Goal: Task Accomplishment & Management: Complete application form

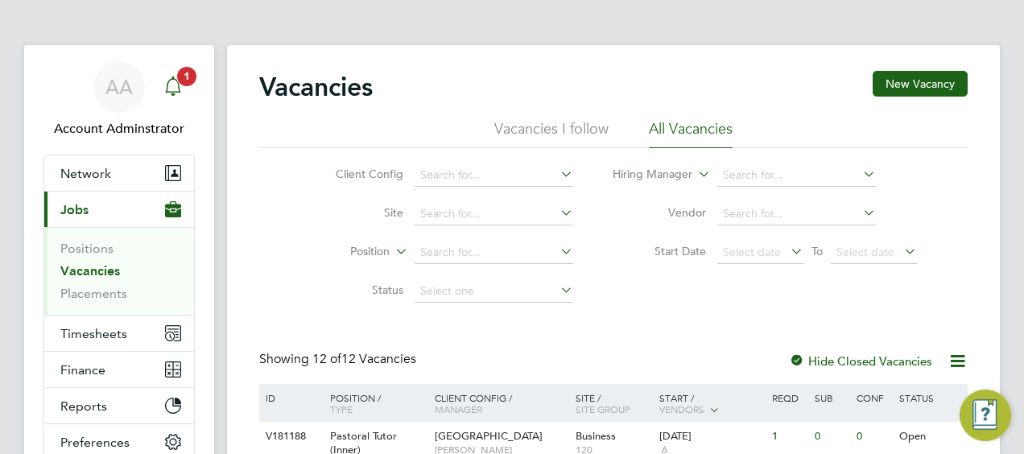
click at [187, 85] on app-alerts-badge "1" at bounding box center [186, 76] width 21 height 22
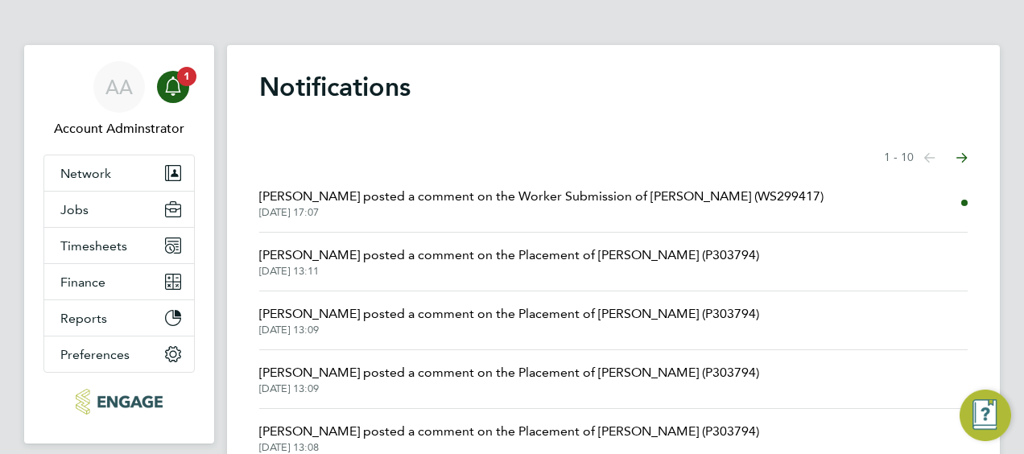
click at [588, 213] on span "23 Sep 2025, 17:07" at bounding box center [541, 212] width 564 height 13
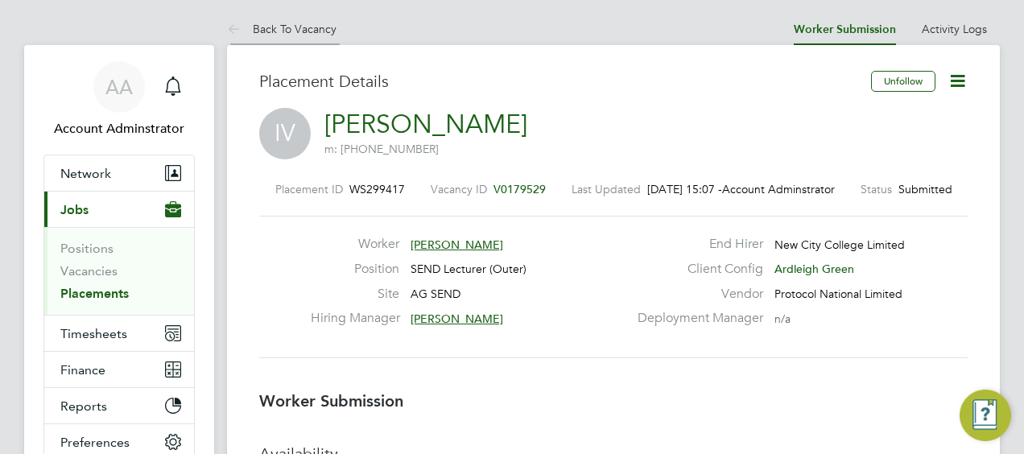
click at [274, 21] on li "Back To Vacancy" at bounding box center [281, 29] width 109 height 32
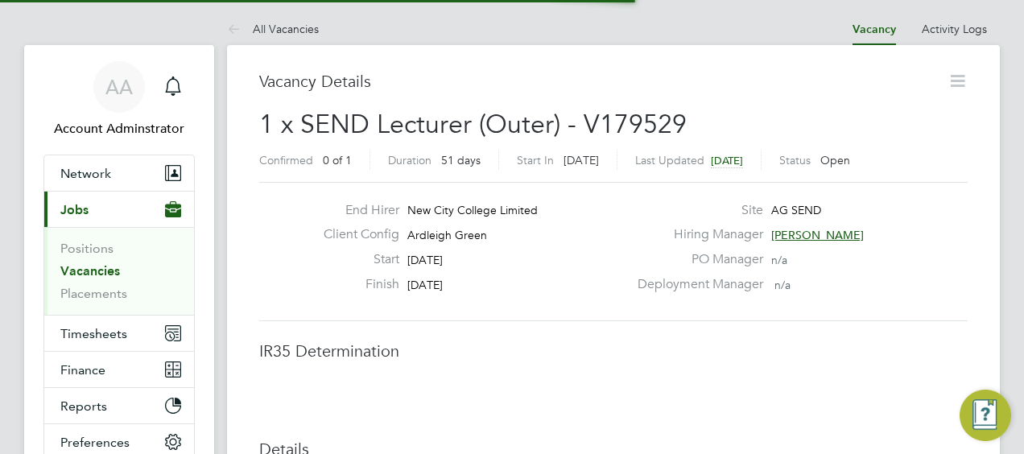
scroll to position [25, 318]
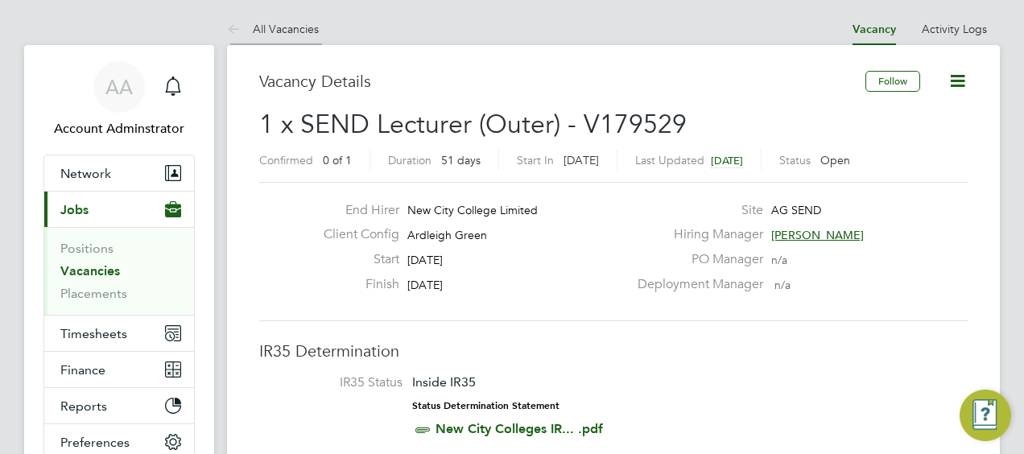
click at [259, 14] on li "All Vacancies" at bounding box center [273, 29] width 92 height 32
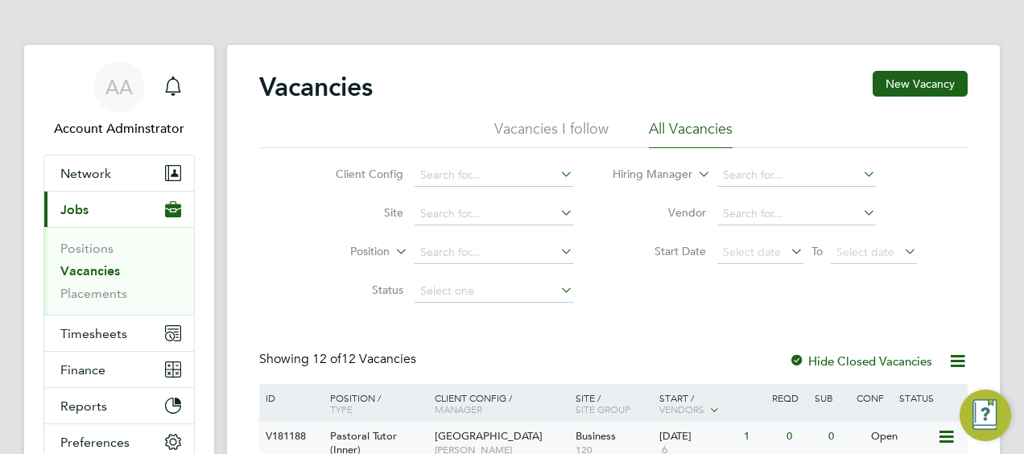
click at [338, 435] on span "Pastoral Tutor (Inner)" at bounding box center [363, 442] width 67 height 27
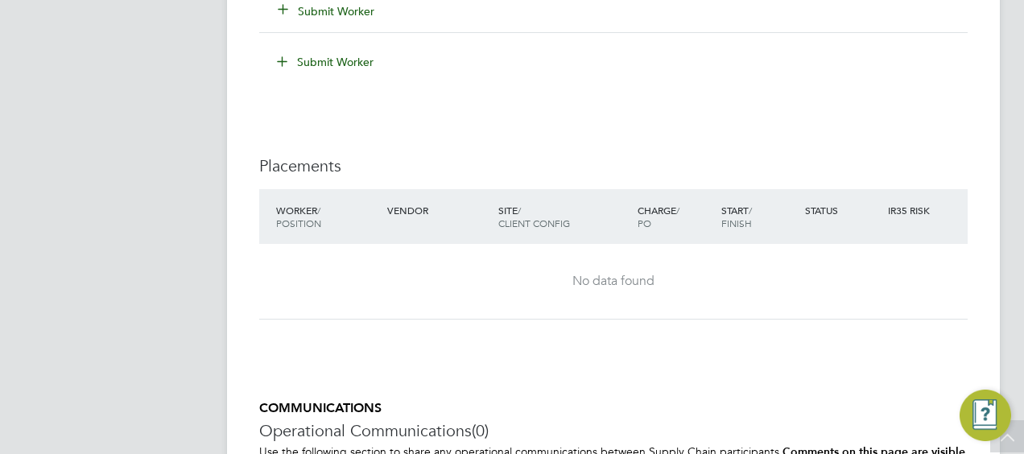
scroll to position [3255, 0]
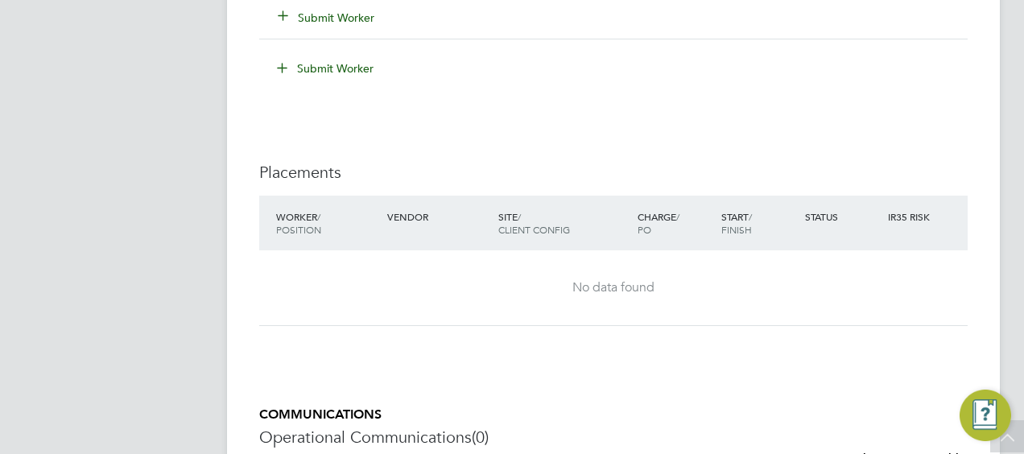
click at [316, 14] on button "Submit Worker" at bounding box center [327, 18] width 97 height 16
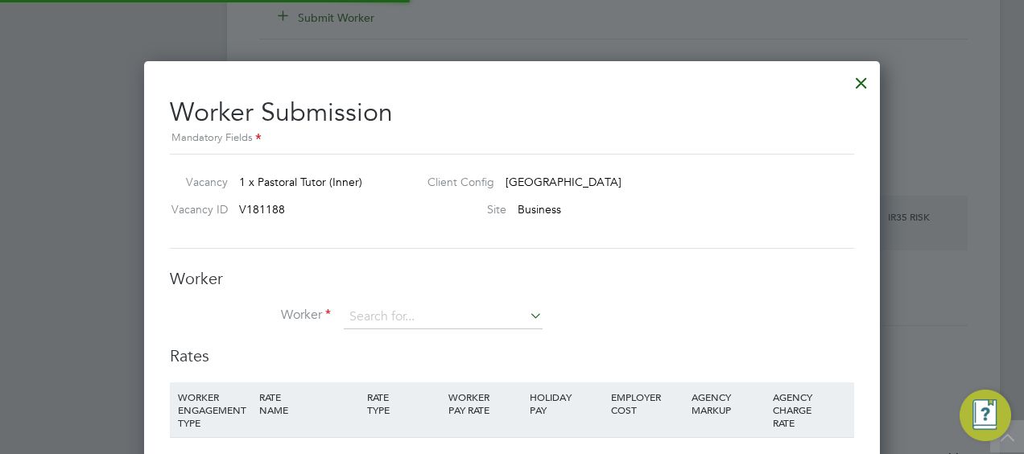
scroll to position [47, 109]
click at [419, 316] on input at bounding box center [443, 317] width 199 height 24
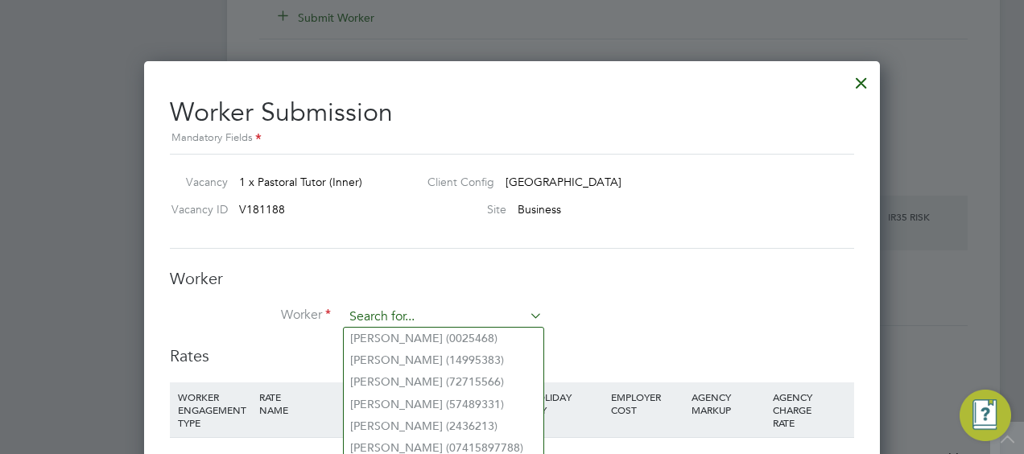
scroll to position [3371, 0]
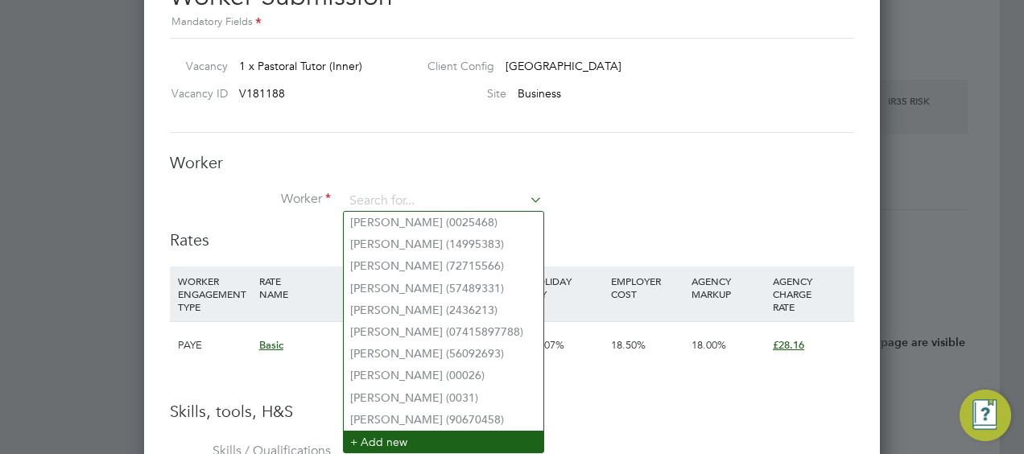
click at [374, 444] on li "+ Add new" at bounding box center [444, 442] width 200 height 22
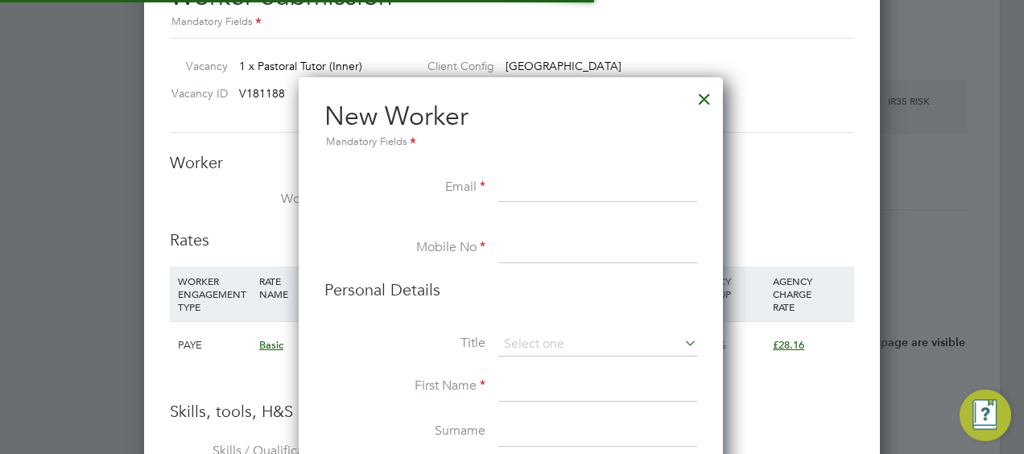
scroll to position [1354, 426]
paste input "[EMAIL_ADDRESS][DOMAIN_NAME]"
type input "[EMAIL_ADDRESS][DOMAIN_NAME]"
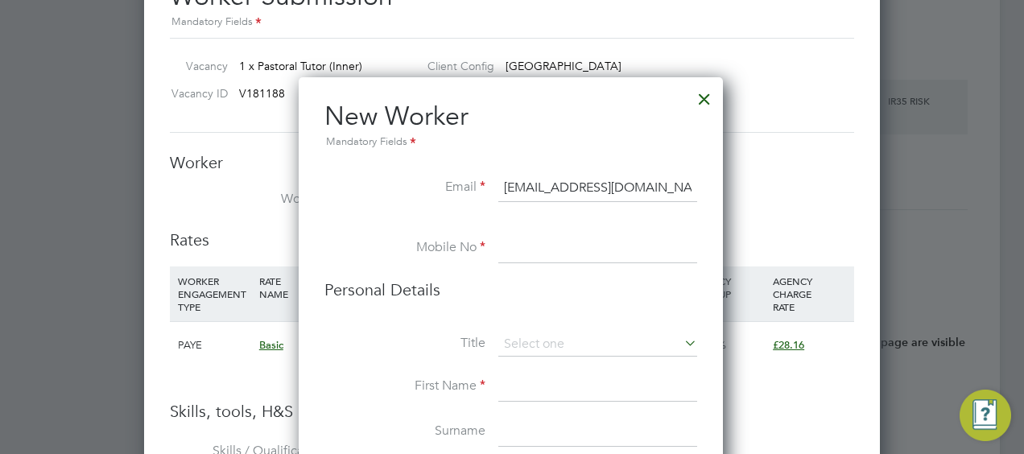
type input "07737144545"
type input "Huw"
type input "[PERSON_NAME]"
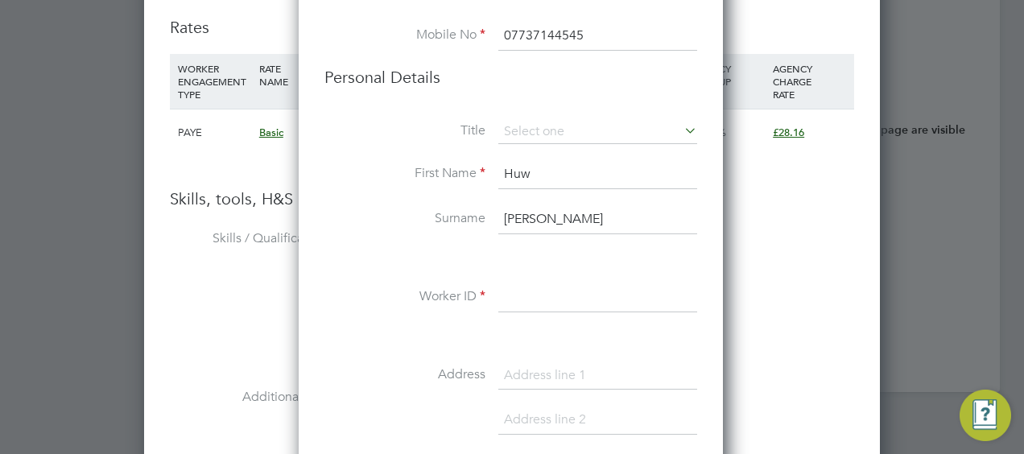
scroll to position [3585, 0]
type input "[EMAIL_ADDRESS][DOMAIN_NAME]"
click at [555, 129] on input at bounding box center [597, 130] width 199 height 24
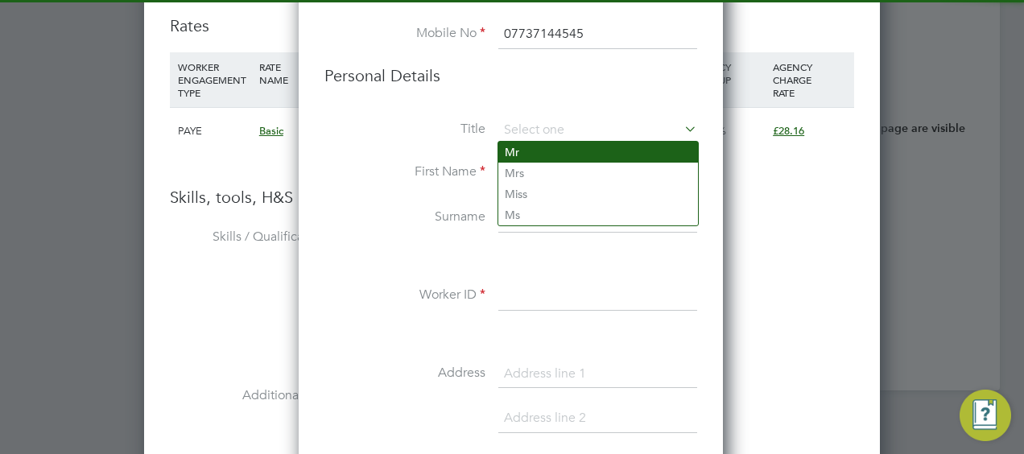
click at [549, 149] on li "Mr" at bounding box center [598, 152] width 200 height 21
type input "Mr"
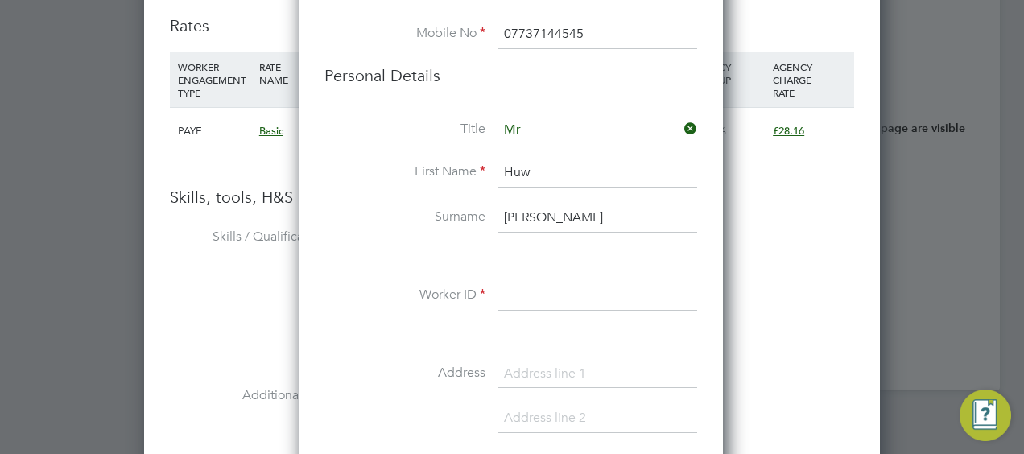
click at [545, 303] on input at bounding box center [597, 296] width 199 height 29
paste input "99661073"
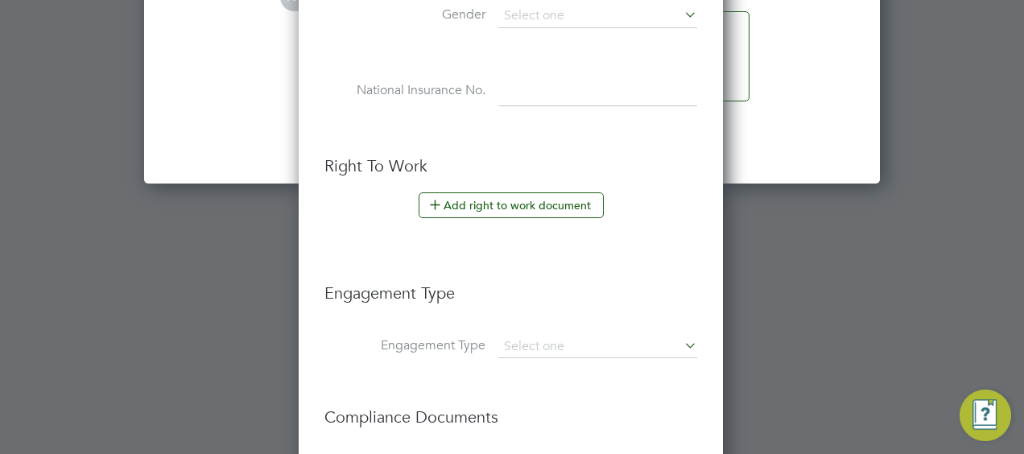
scroll to position [4348, 0]
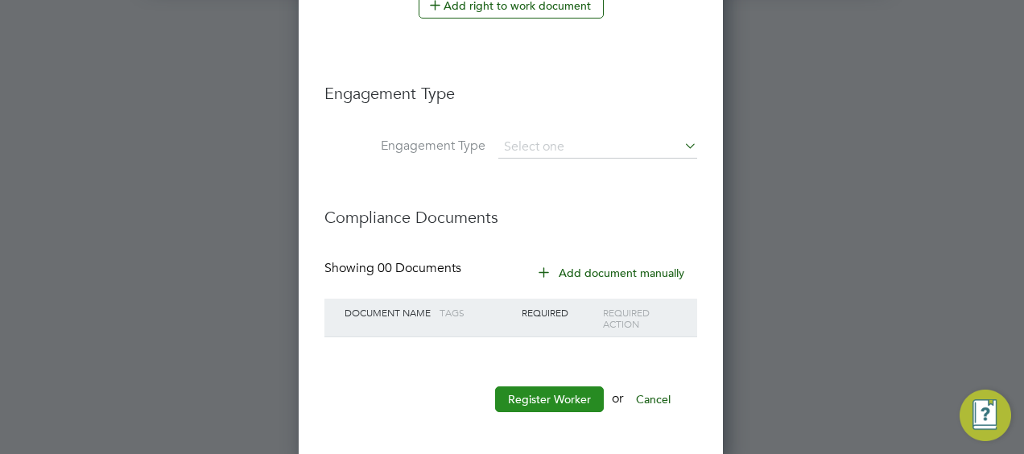
type input "99661073"
click at [555, 390] on button "Register Worker" at bounding box center [549, 399] width 109 height 26
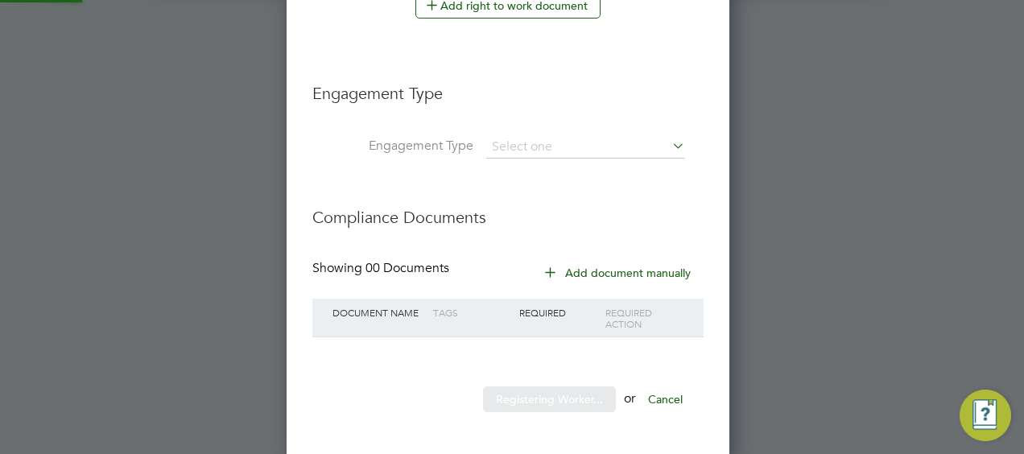
scroll to position [0, 0]
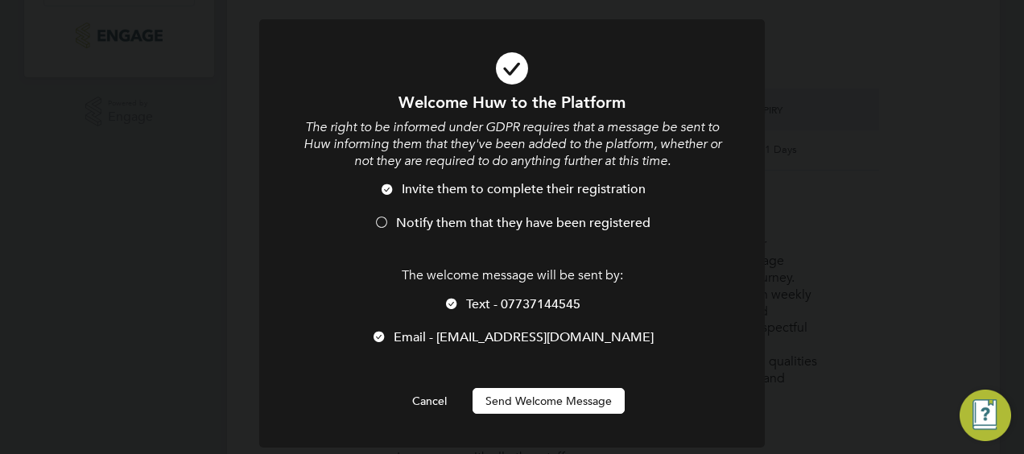
click at [431, 224] on span "Notify them that they have been registered" at bounding box center [523, 223] width 254 height 16
click at [546, 398] on button "Send Welcome Message" at bounding box center [549, 401] width 152 height 26
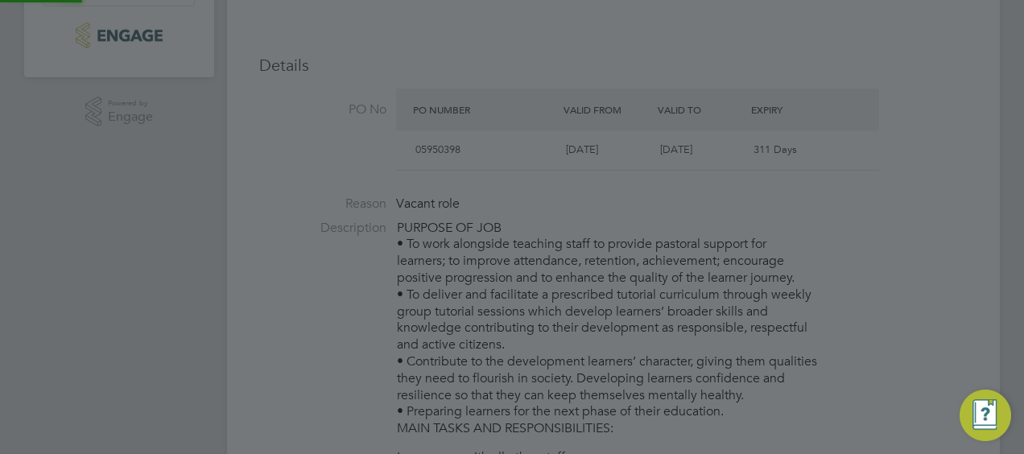
type input "[PERSON_NAME] (99661073)"
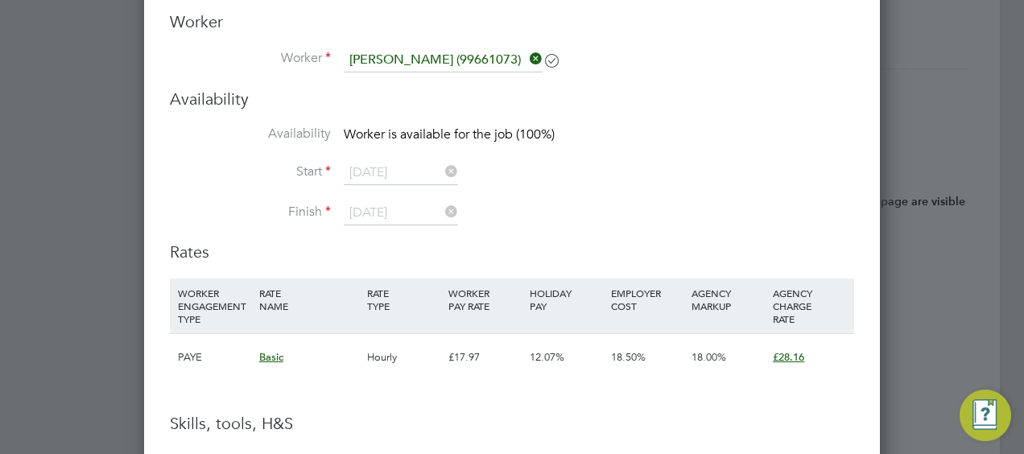
scroll to position [3513, 0]
click at [526, 55] on icon at bounding box center [526, 58] width 0 height 23
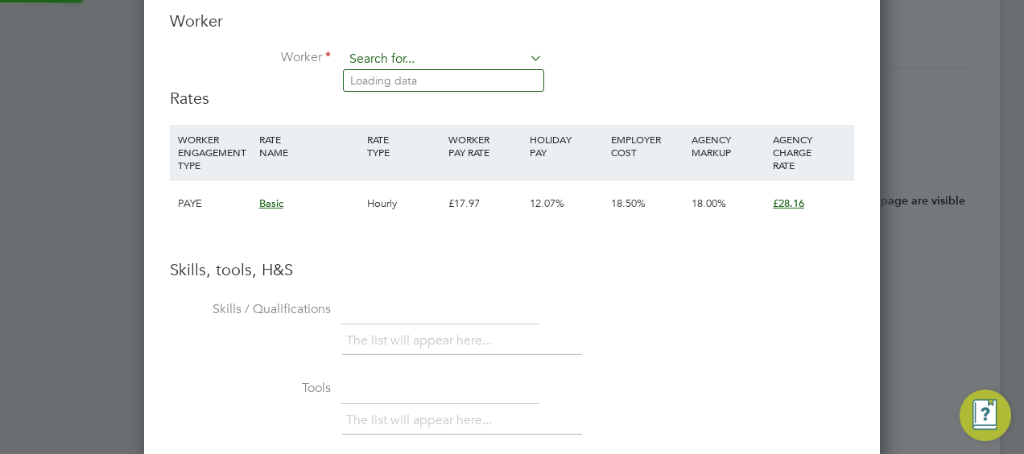
click at [409, 66] on input at bounding box center [443, 59] width 199 height 24
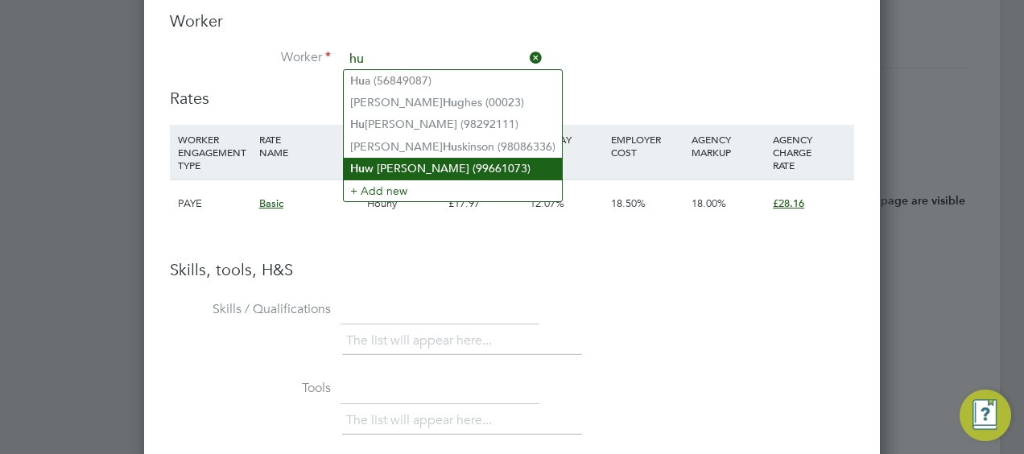
click at [404, 164] on li "[PERSON_NAME] (99661073)" at bounding box center [453, 169] width 218 height 22
type input "[PERSON_NAME] (99661073)"
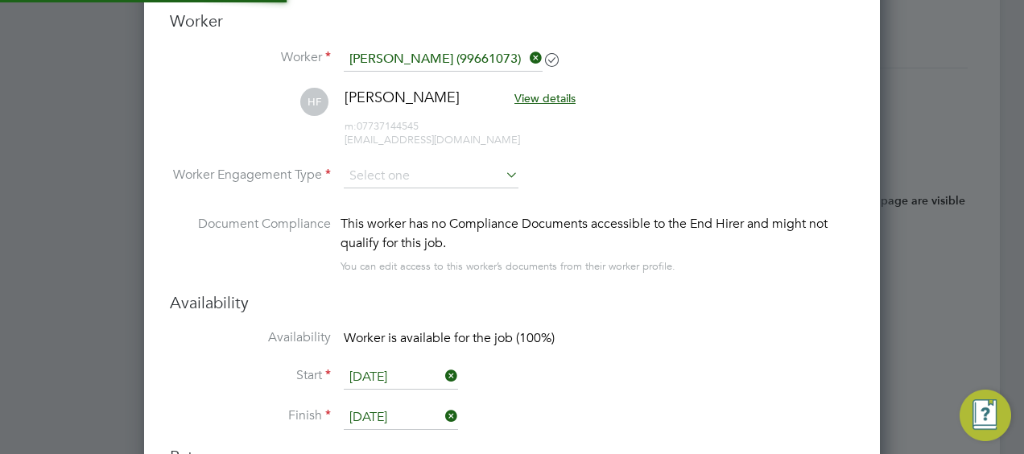
scroll to position [1368, 736]
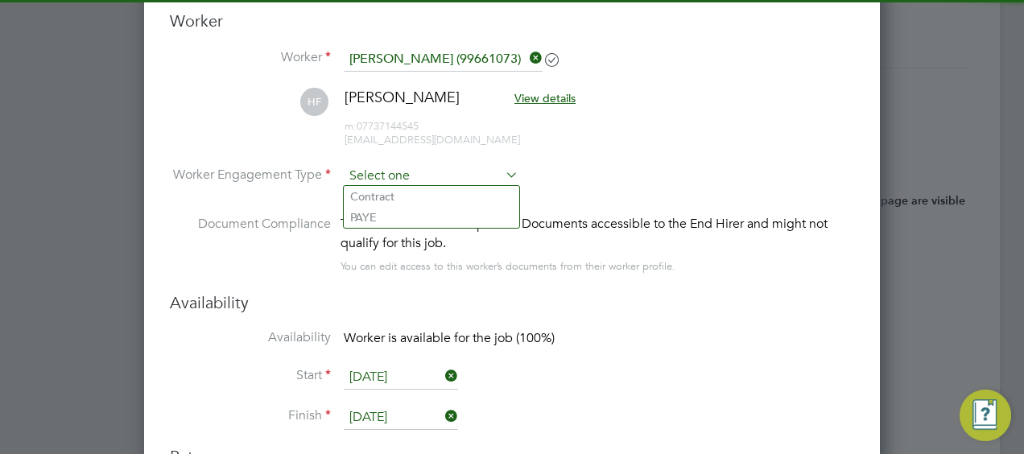
click at [422, 166] on input at bounding box center [431, 176] width 175 height 24
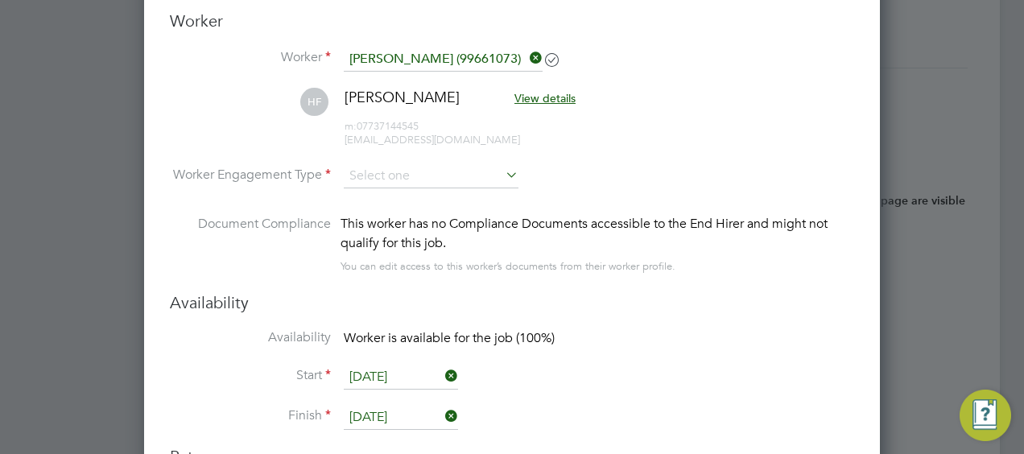
click at [398, 212] on li "PAYE" at bounding box center [431, 217] width 175 height 21
type input "PAYE"
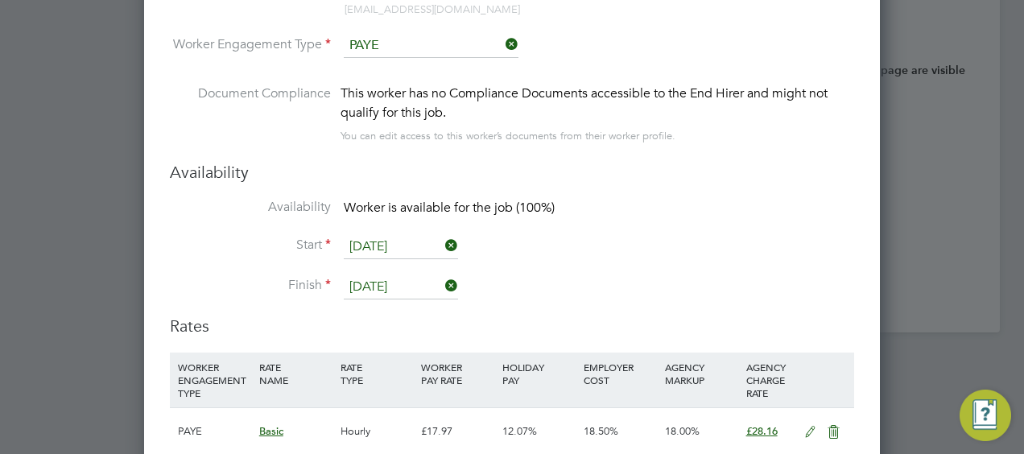
scroll to position [3862, 0]
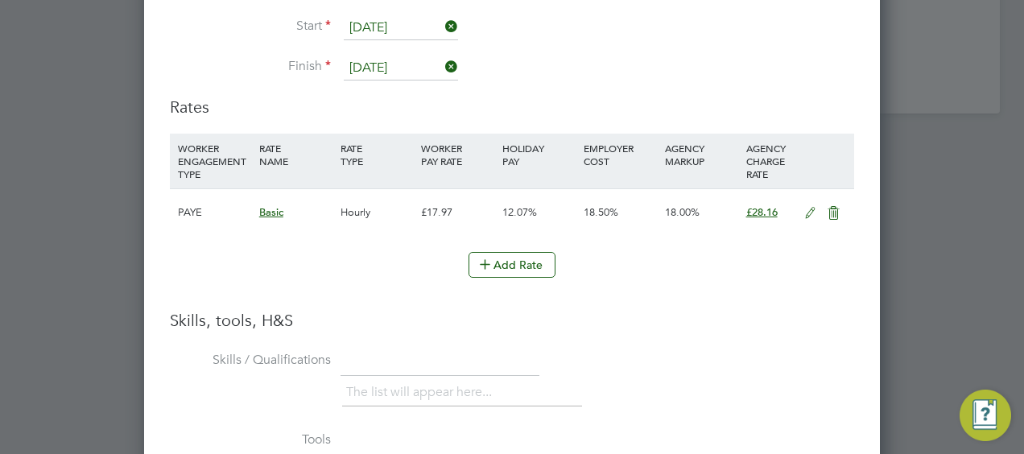
click at [811, 209] on icon at bounding box center [810, 213] width 20 height 13
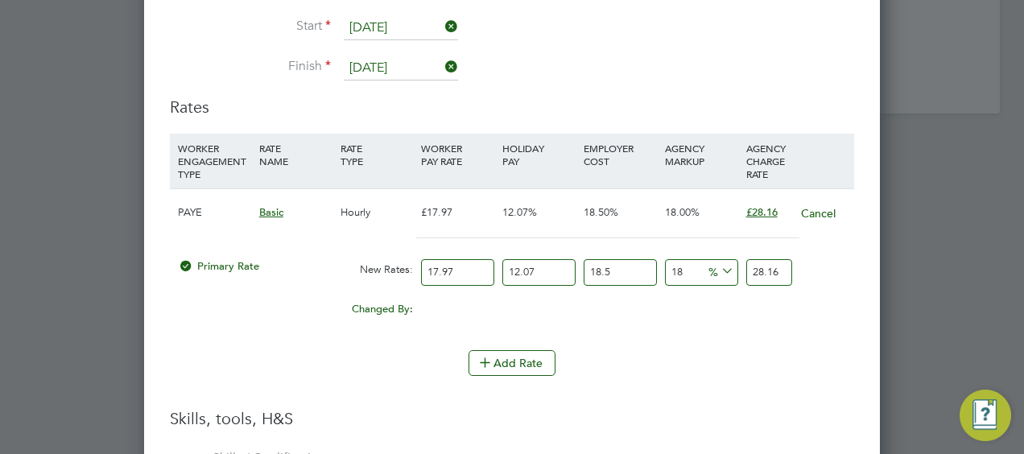
scroll to position [1507, 736]
click at [451, 267] on input "17.97" at bounding box center [457, 272] width 73 height 27
type input "2"
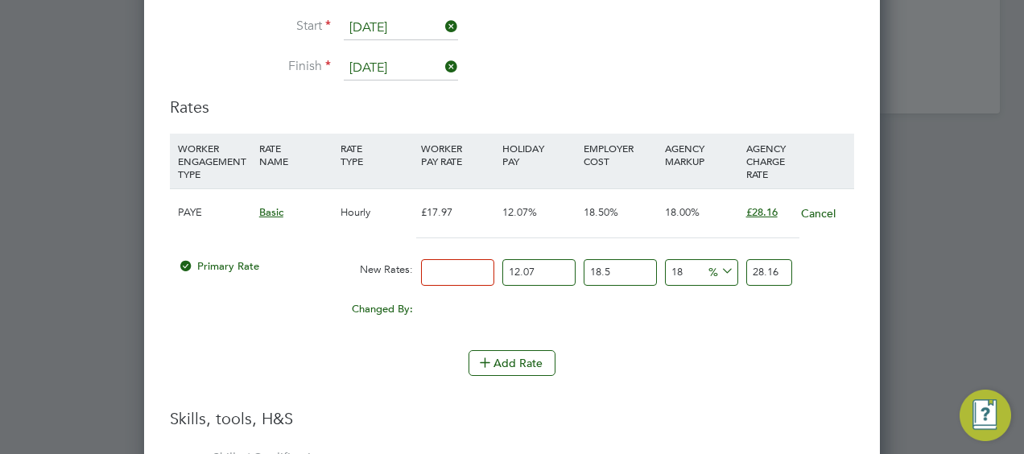
type input "3.13414962"
type input "20"
type input "31.3414962"
type input "20"
click at [644, 302] on div "0.00" at bounding box center [620, 302] width 81 height 16
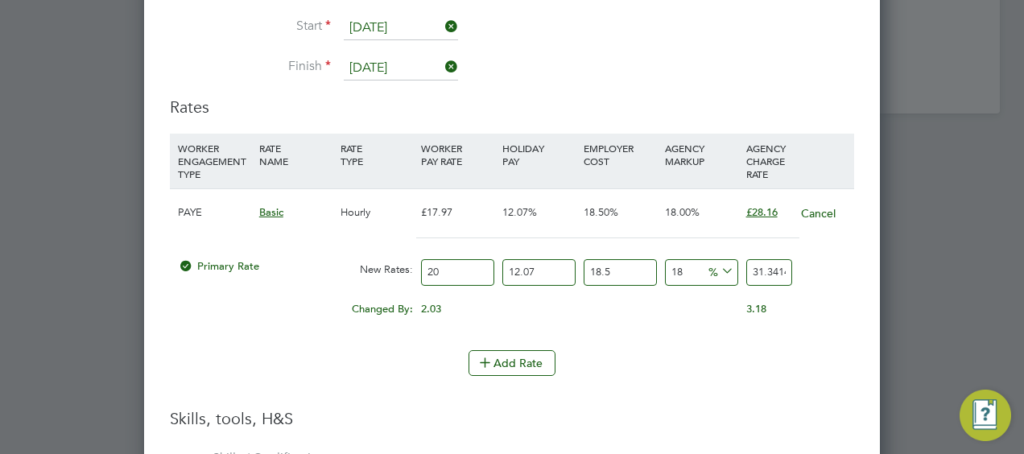
click at [816, 299] on div "3.18" at bounding box center [782, 309] width 81 height 31
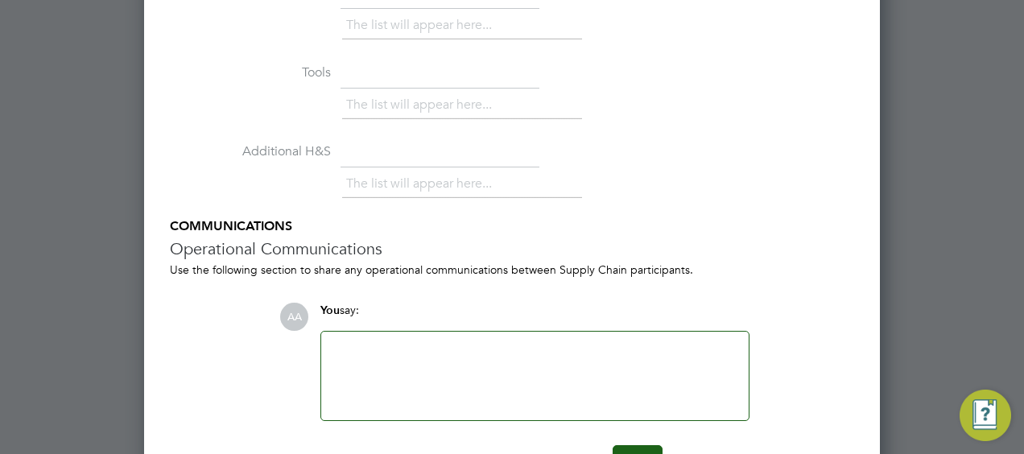
scroll to position [4369, 0]
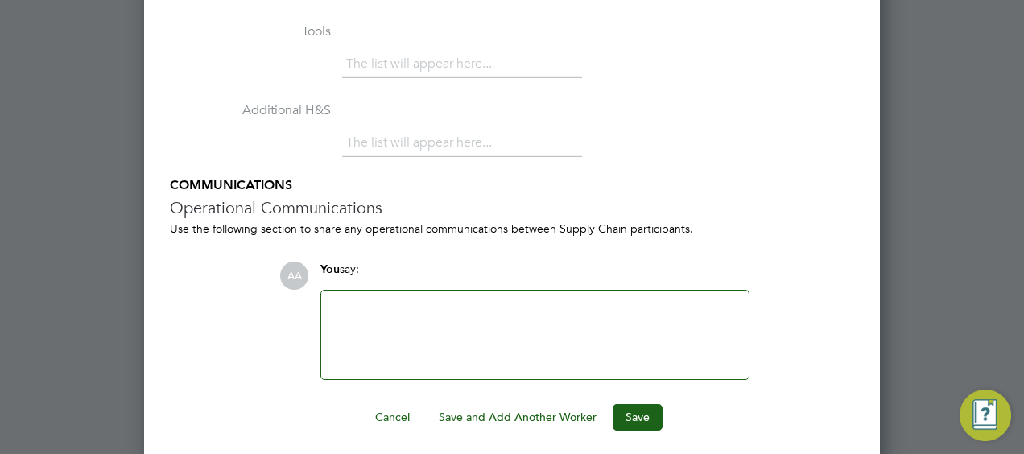
click at [382, 331] on div at bounding box center [535, 334] width 408 height 69
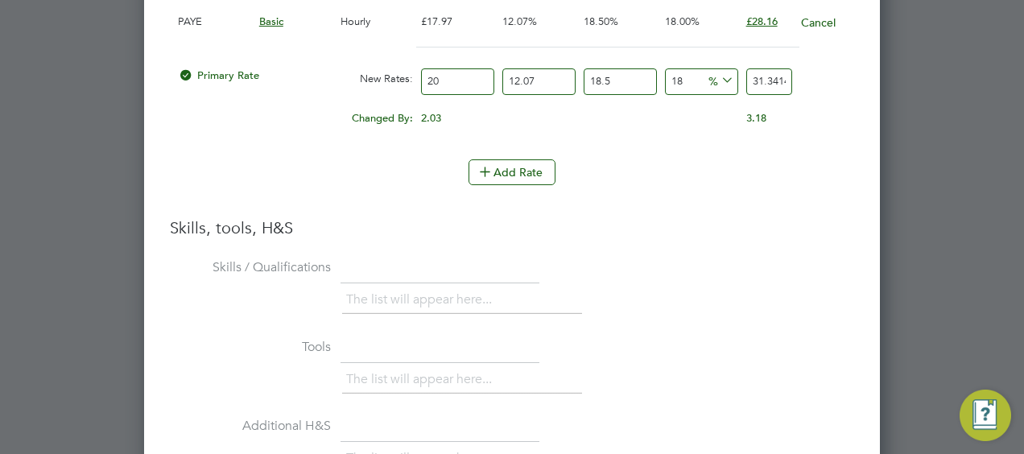
scroll to position [3927, 0]
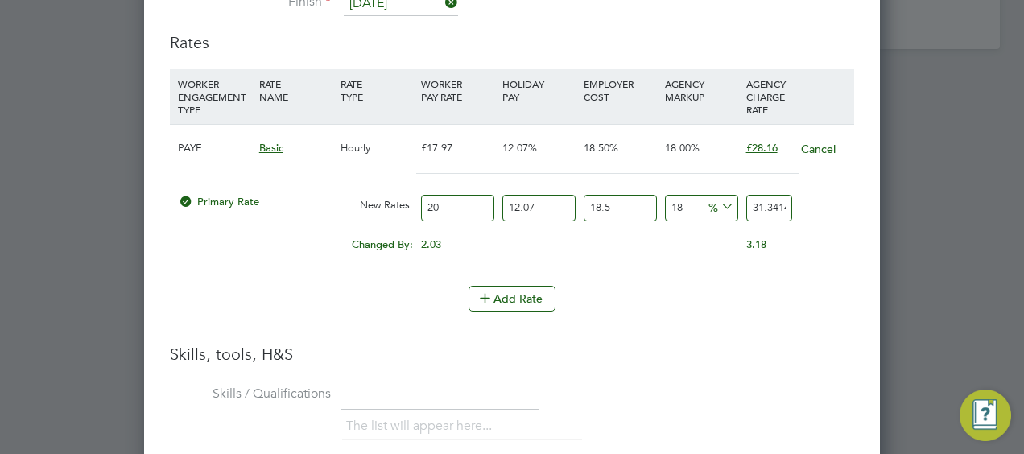
click at [668, 274] on li "WORKER ENGAGEMENT TYPE RATE NAME RATE TYPE WORKER PAY RATE HOLIDAY PAY EMPLOYER…" at bounding box center [512, 177] width 684 height 217
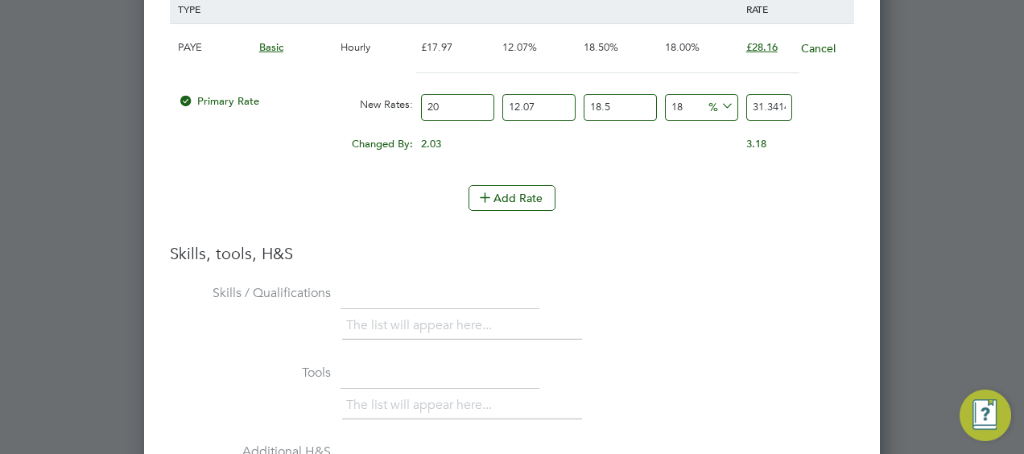
scroll to position [4028, 0]
click at [665, 184] on div "Add Rate" at bounding box center [512, 197] width 684 height 26
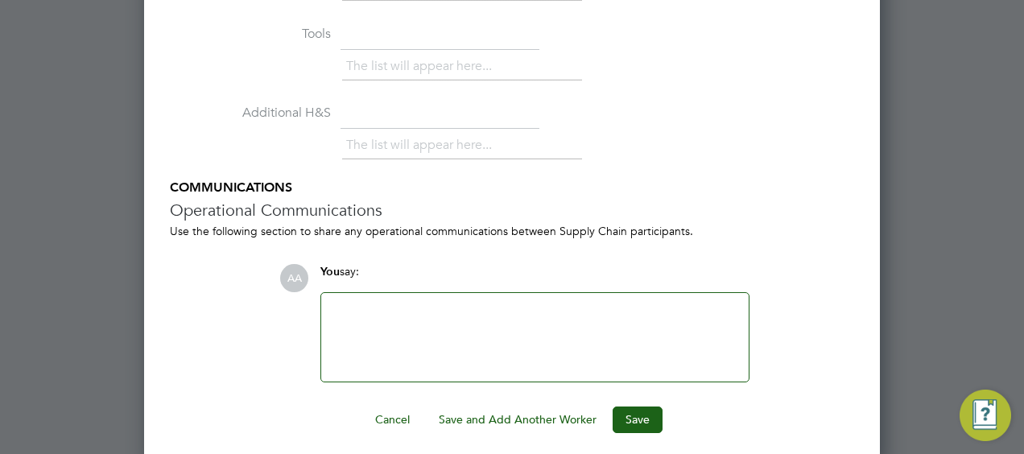
scroll to position [4369, 0]
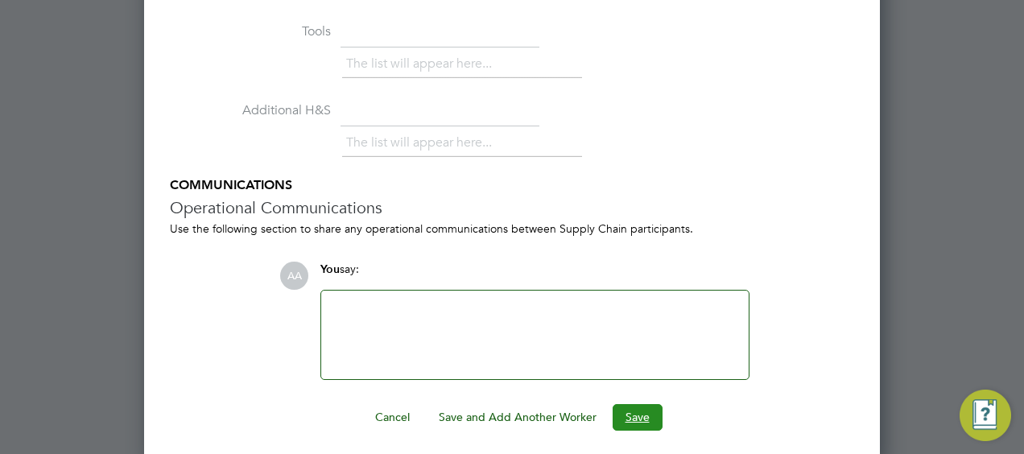
click at [641, 407] on button "Save" at bounding box center [638, 417] width 50 height 26
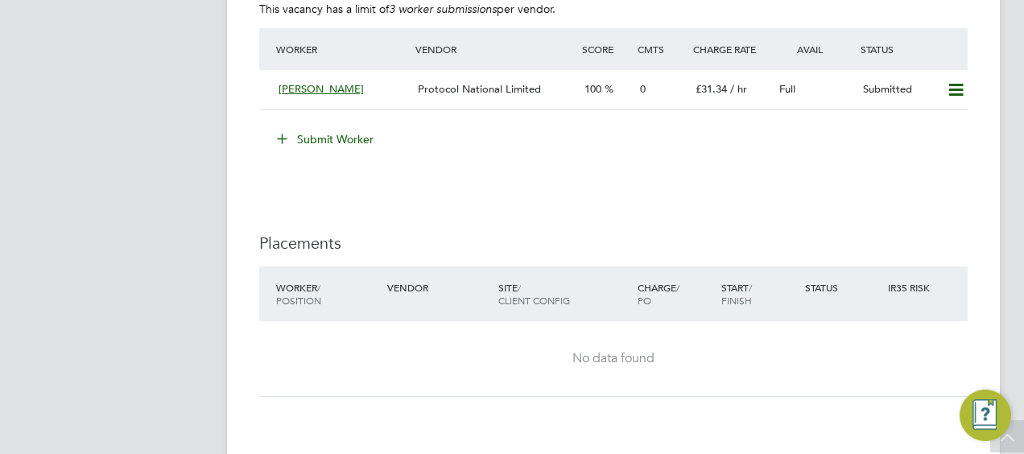
scroll to position [3181, 0]
click at [270, 86] on div "[PERSON_NAME] Protocol National Limited 100 0 £31.34 / hr Full Submitted" at bounding box center [613, 90] width 708 height 39
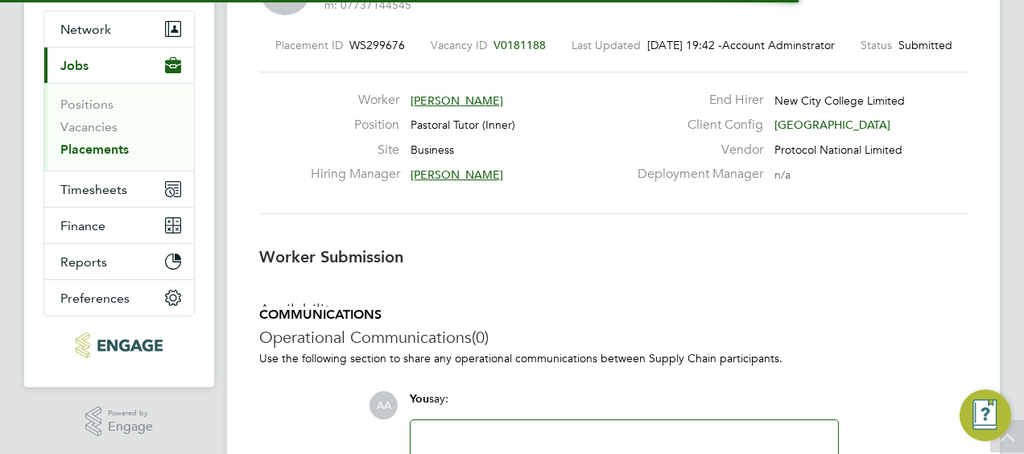
scroll to position [8, 8]
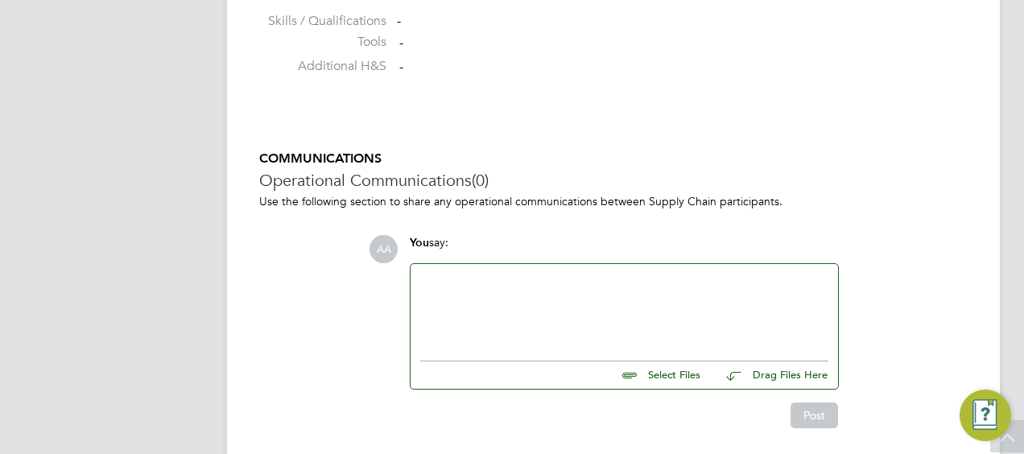
click at [497, 301] on div at bounding box center [624, 308] width 408 height 69
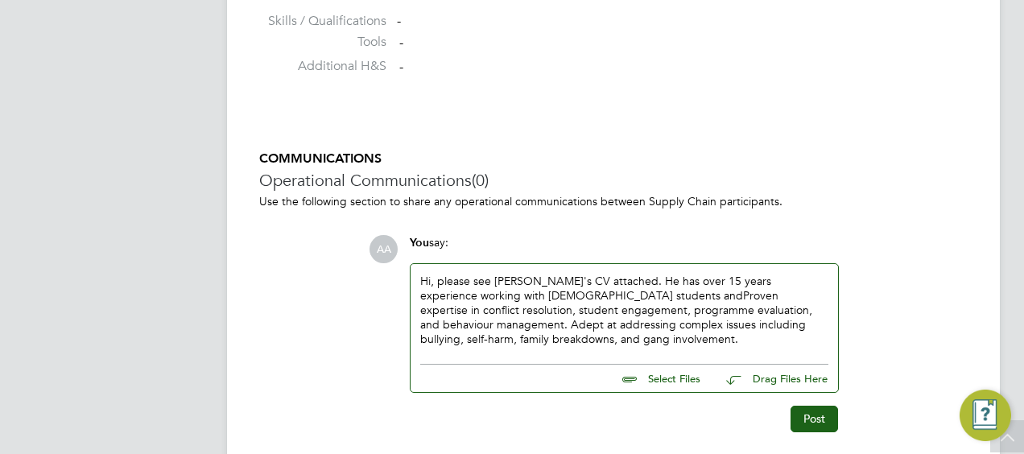
click at [587, 291] on div "Hi, please see [PERSON_NAME]'s CV attached. He has over 15 years experience wor…" at bounding box center [624, 310] width 408 height 73
click at [769, 307] on div "Hi, please see [PERSON_NAME]'s CV attached. He has over 15 years experience wor…" at bounding box center [624, 310] width 408 height 73
click at [647, 338] on div "Hi, please see [PERSON_NAME]'s CV attached. He has over 15 years experience wor…" at bounding box center [624, 310] width 408 height 73
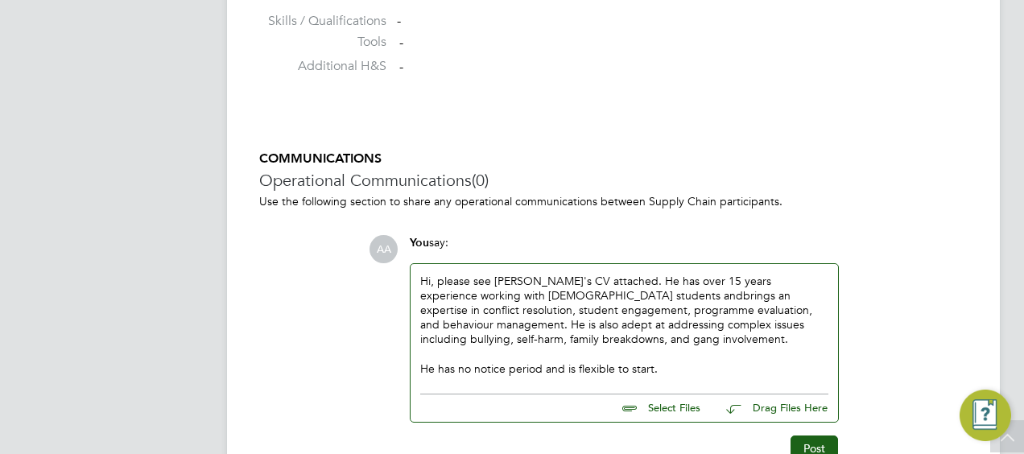
click at [686, 409] on input "file" at bounding box center [707, 405] width 241 height 23
type input "C:\fakepath\London - Pastoral - Huw.docx"
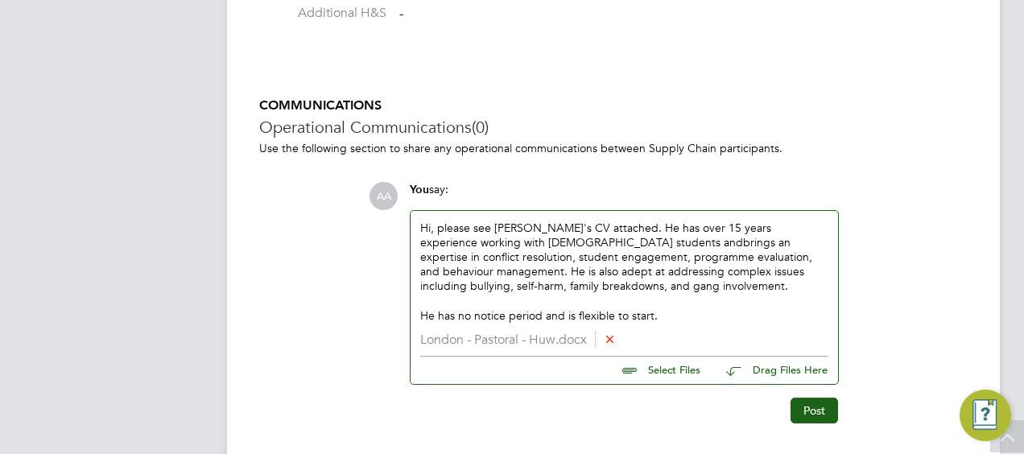
scroll to position [1408, 0]
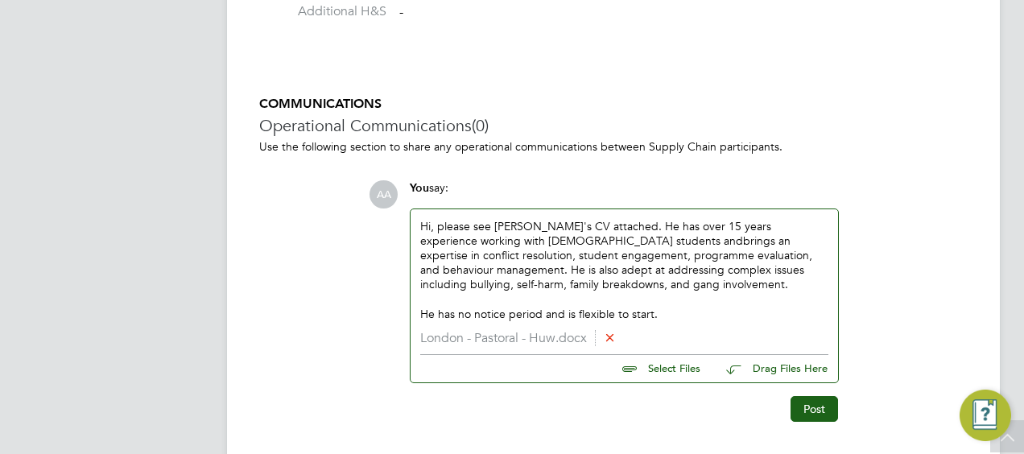
click at [595, 229] on div "Hi, please see [PERSON_NAME]'s CV attached. He has over 15 years experience wor…" at bounding box center [624, 270] width 408 height 102
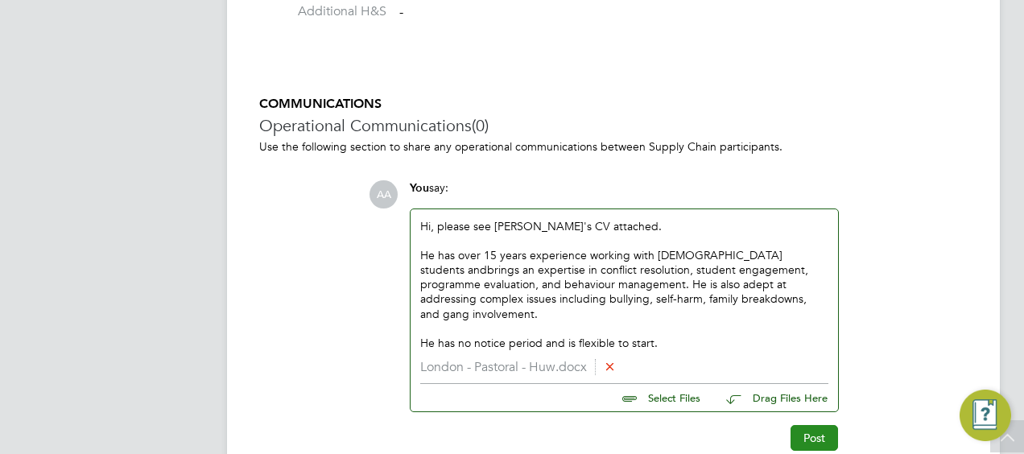
click at [823, 425] on button "Post" at bounding box center [813, 438] width 47 height 26
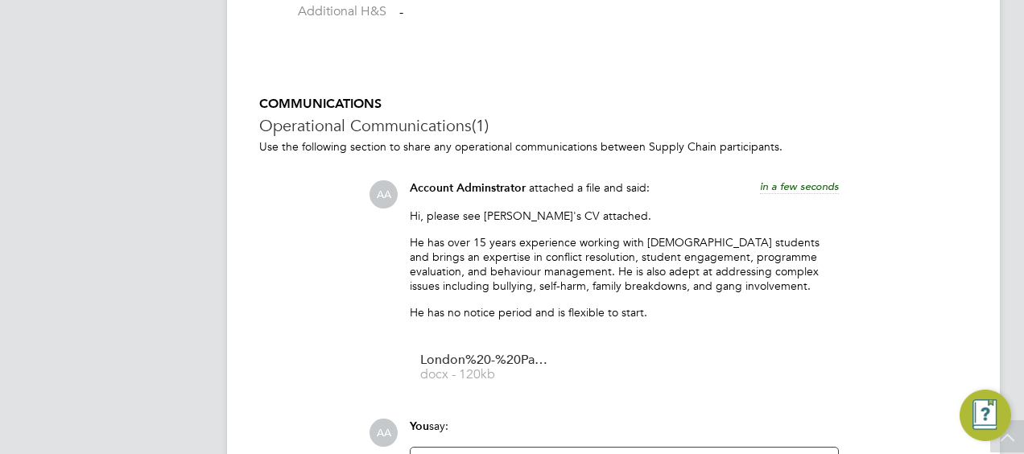
click at [749, 348] on ul "London%20-%20Pastoral%20-%20Huw docx - 120kb" at bounding box center [624, 367] width 429 height 54
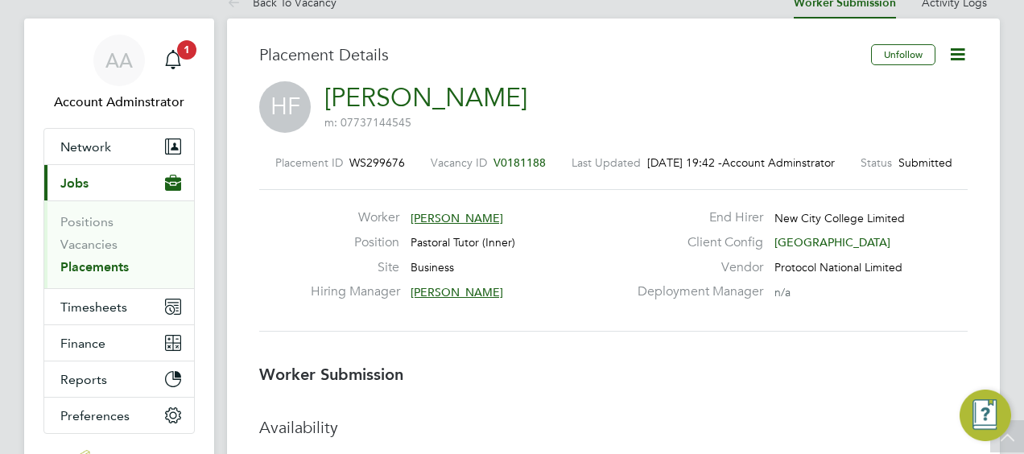
scroll to position [0, 0]
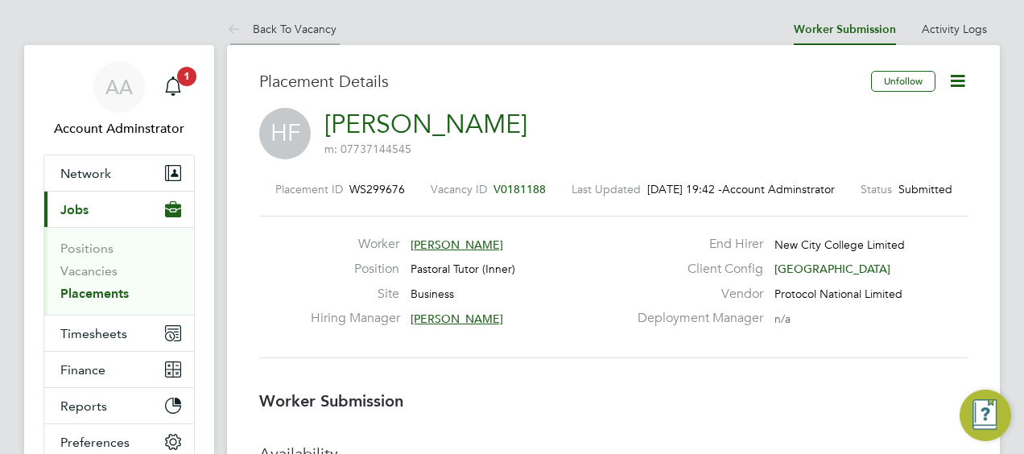
click at [274, 32] on link "Back To Vacancy" at bounding box center [281, 29] width 109 height 14
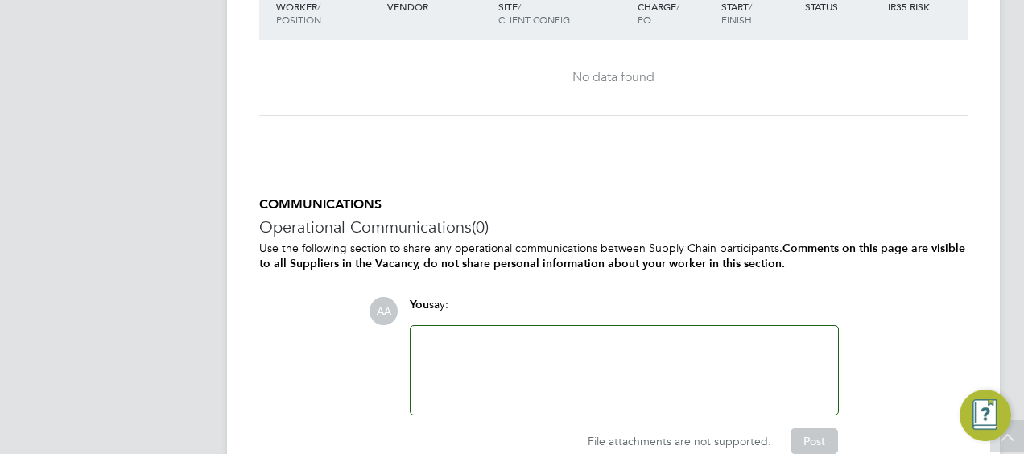
scroll to position [3541, 0]
